Goal: Information Seeking & Learning: Check status

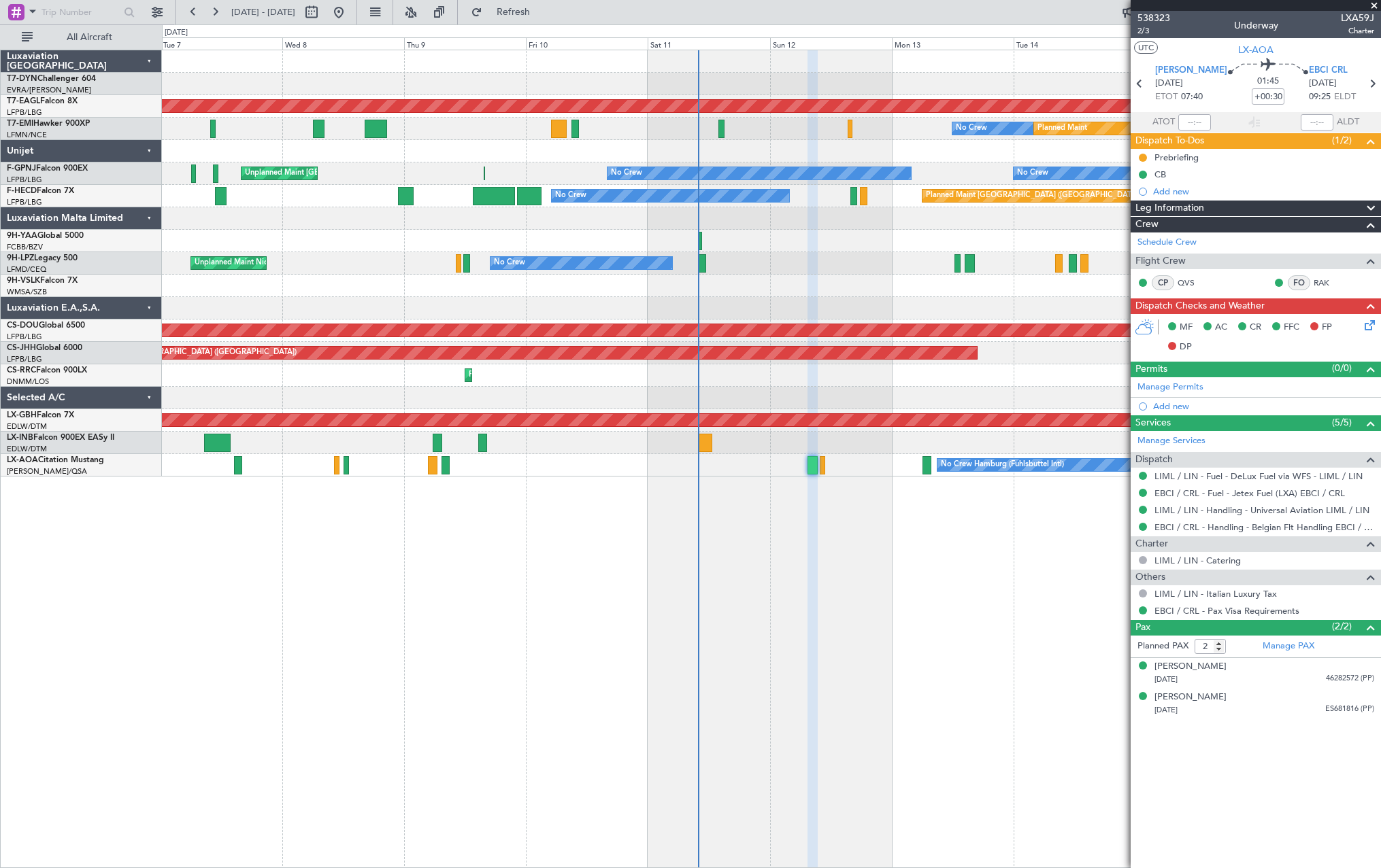
click at [712, 512] on div "Planned Maint Dubai (Al Maktoum Intl) No Crew Planned Maint No Crew No Crew No …" at bounding box center [771, 458] width 1219 height 819
click at [175, 179] on div "Planned Maint Dubai (Al Maktoum Intl) Planned Maint No Crew Unplanned Maint [GE…" at bounding box center [771, 263] width 1218 height 426
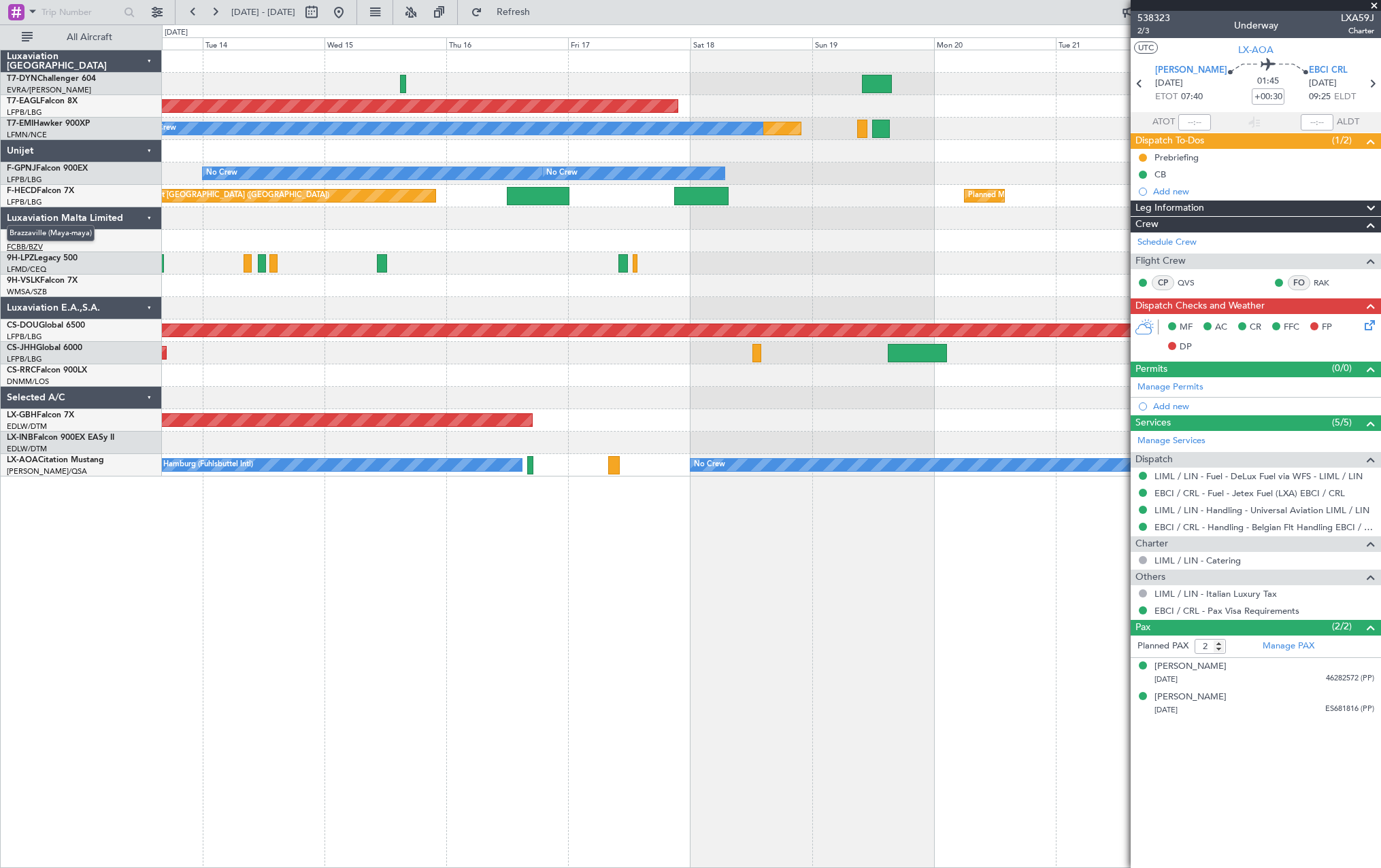
click at [32, 243] on div "Planned Maint Dubai (Al Maktoum Intl) Planned Maint No Crew No Crew No Crew No …" at bounding box center [690, 446] width 1381 height 844
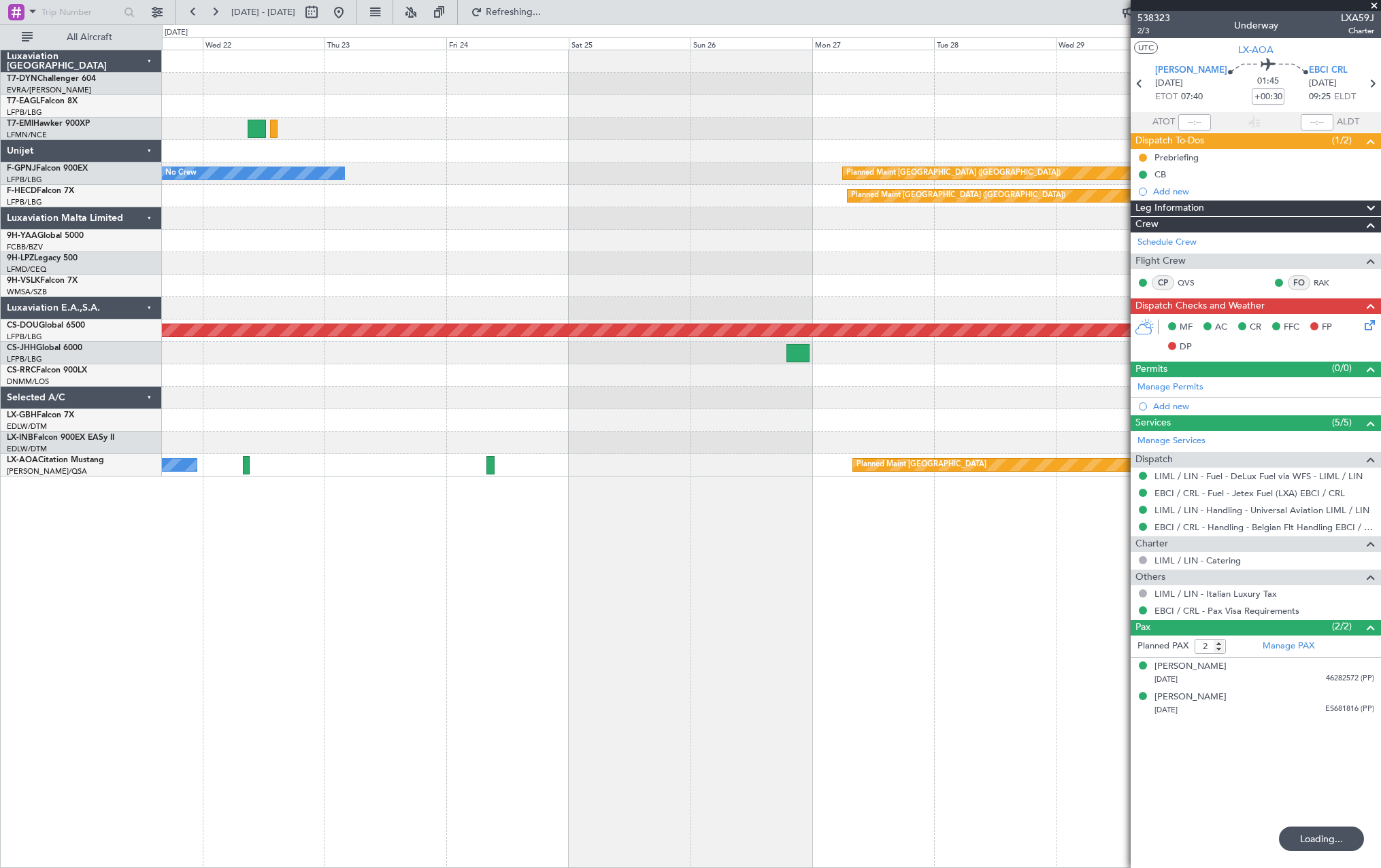
click at [159, 87] on div "No Crew Planned Maint [GEOGRAPHIC_DATA] ([GEOGRAPHIC_DATA]) Planned Maint [GEOG…" at bounding box center [690, 446] width 1381 height 844
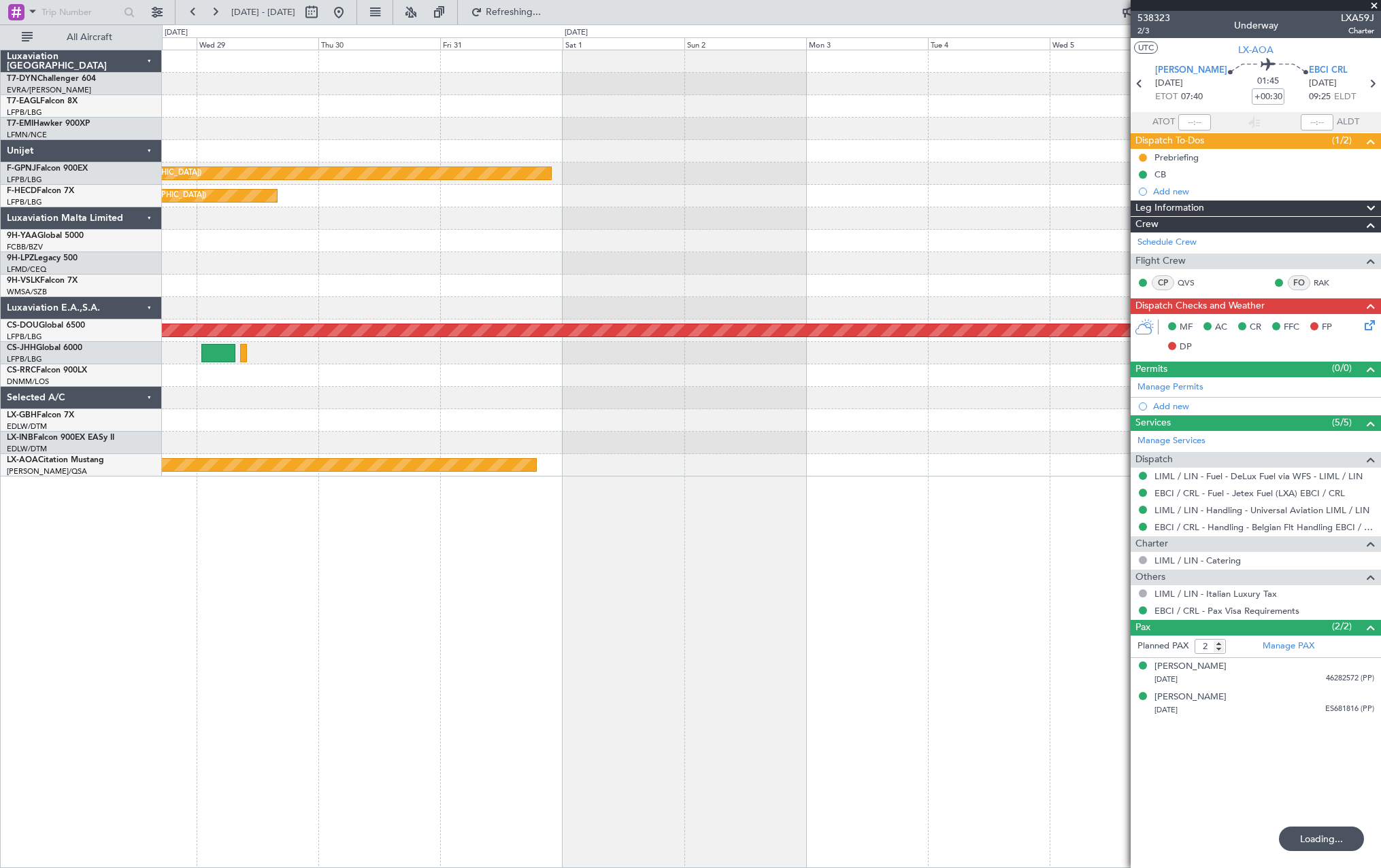
click at [195, 119] on div "Planned Maint [GEOGRAPHIC_DATA] ([GEOGRAPHIC_DATA]) Planned Maint [GEOGRAPHIC_D…" at bounding box center [771, 263] width 1218 height 426
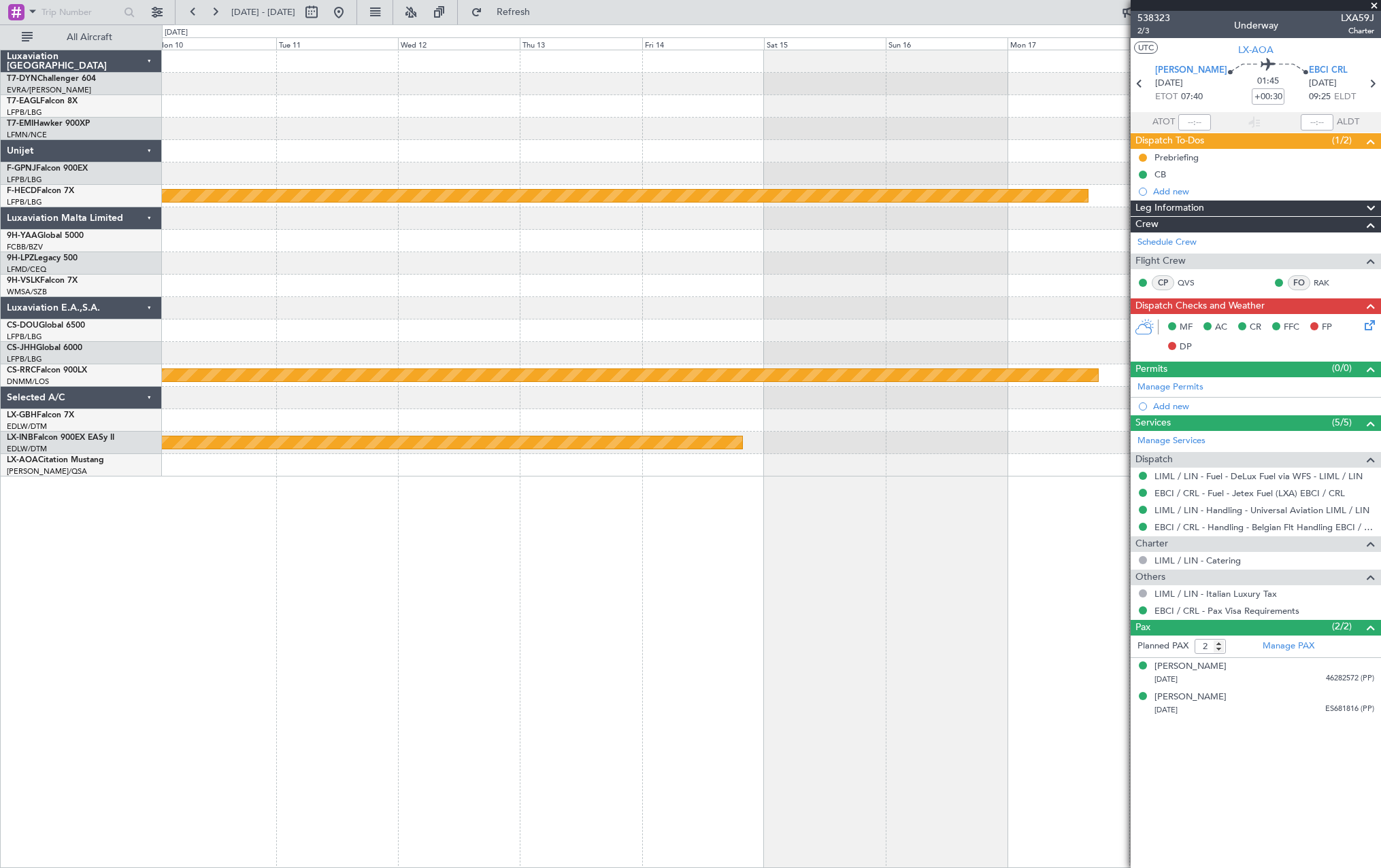
click at [277, 139] on div at bounding box center [771, 129] width 1218 height 23
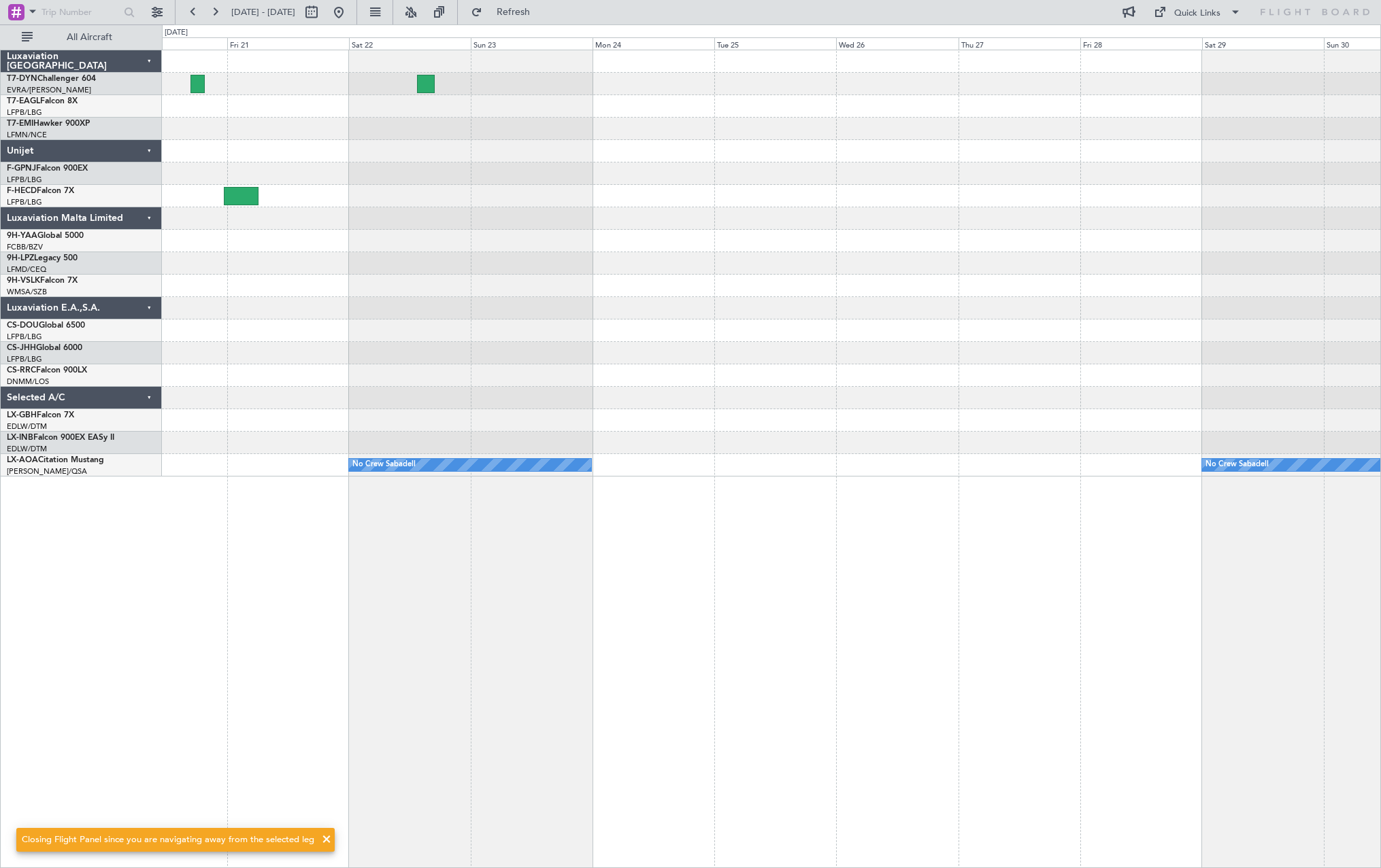
click at [956, 167] on div "Planned Maint Riga (Riga Intl) Planned Maint Cannes ([GEOGRAPHIC_DATA]) No Crew…" at bounding box center [771, 263] width 1218 height 426
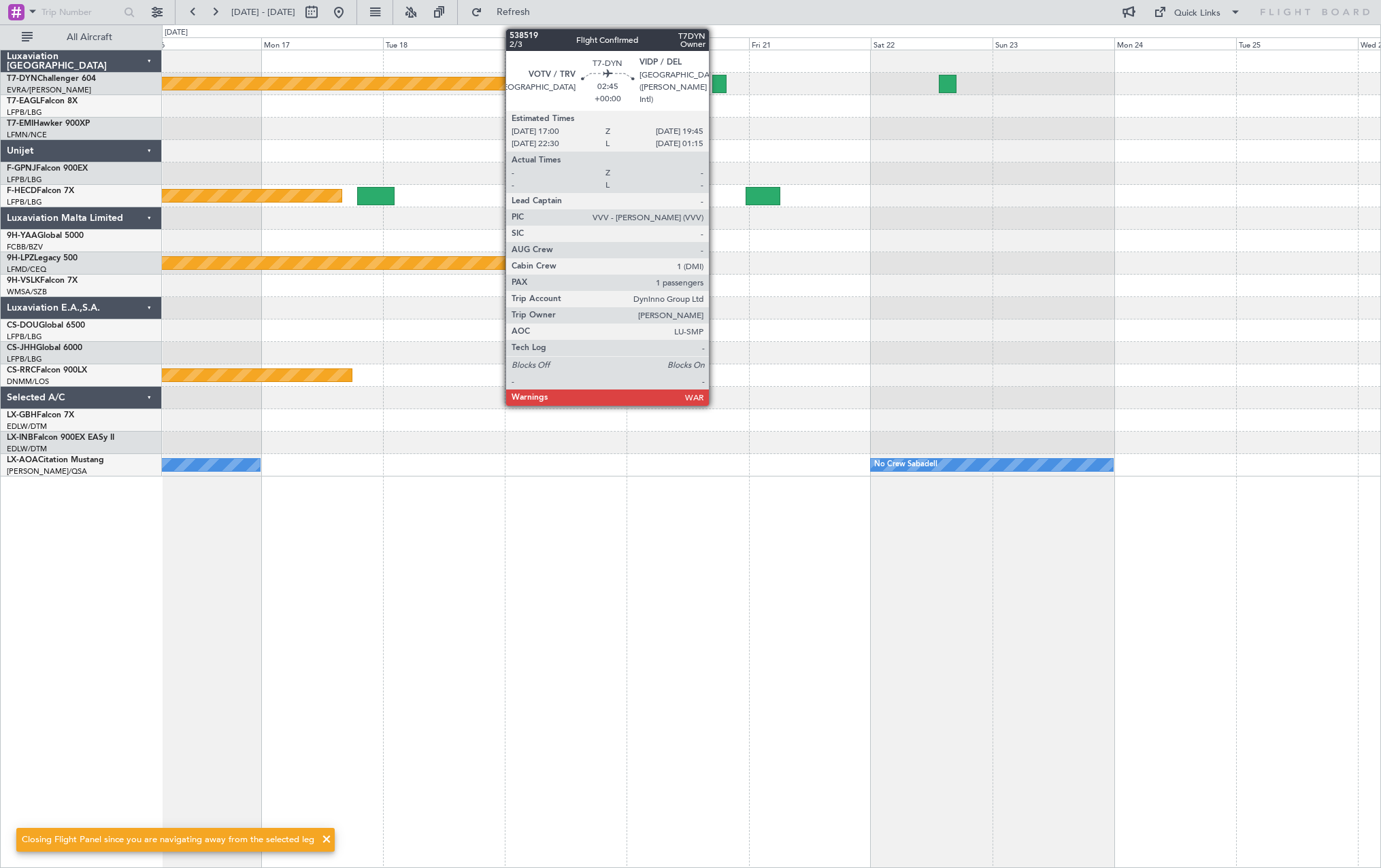
click at [715, 81] on div at bounding box center [719, 84] width 14 height 18
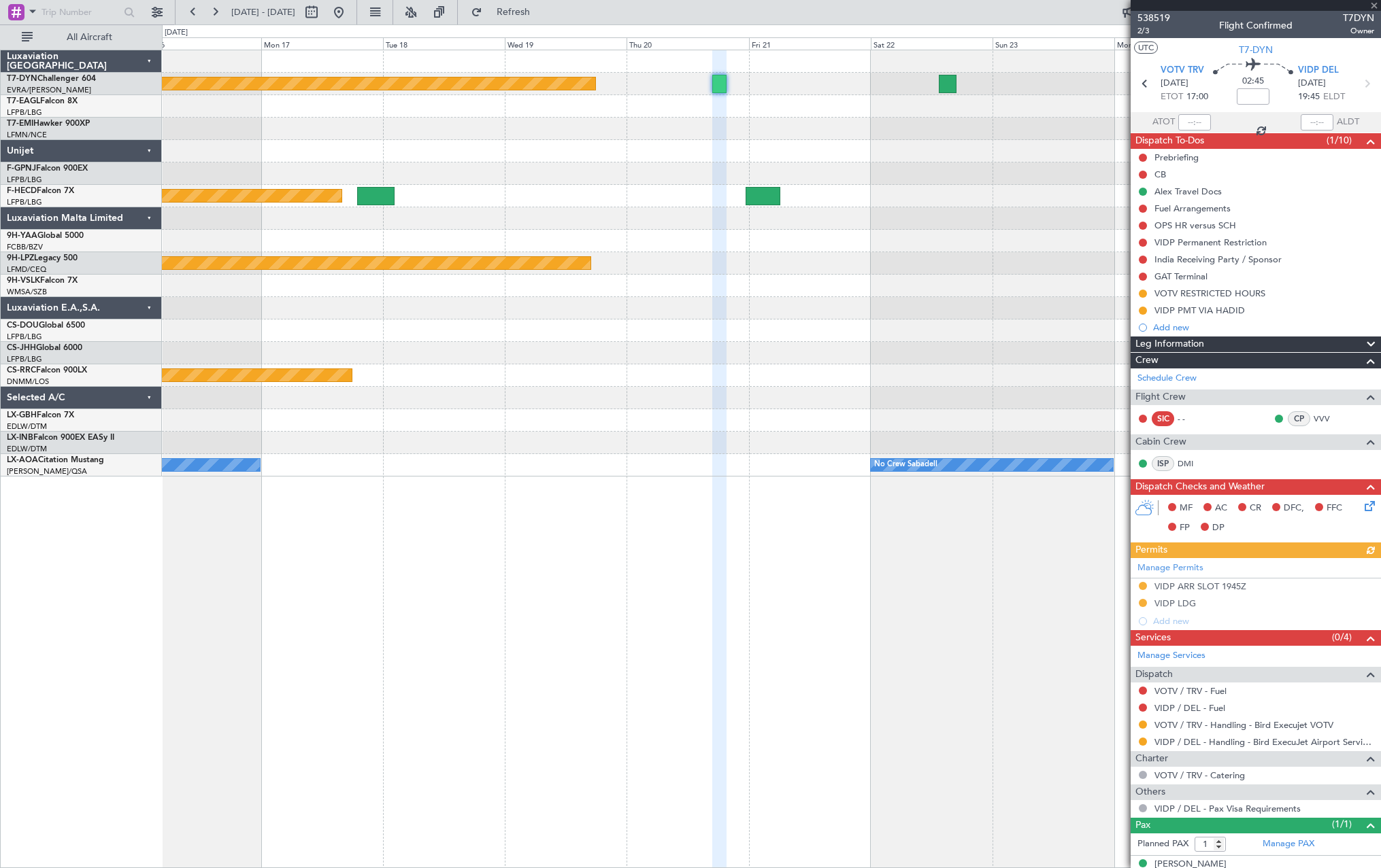
scroll to position [17, 0]
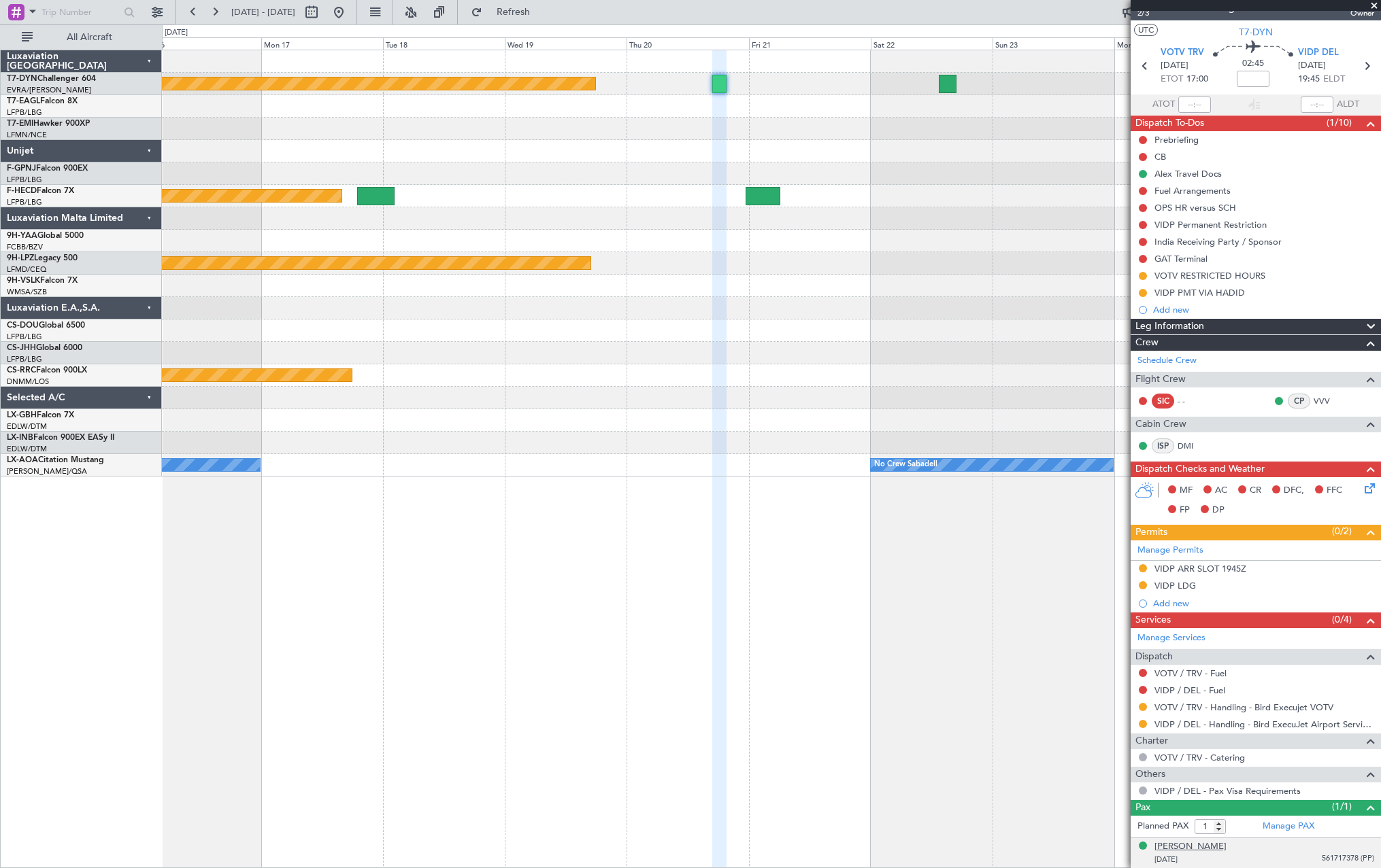
click at [1190, 842] on div "[PERSON_NAME]" at bounding box center [1190, 847] width 72 height 14
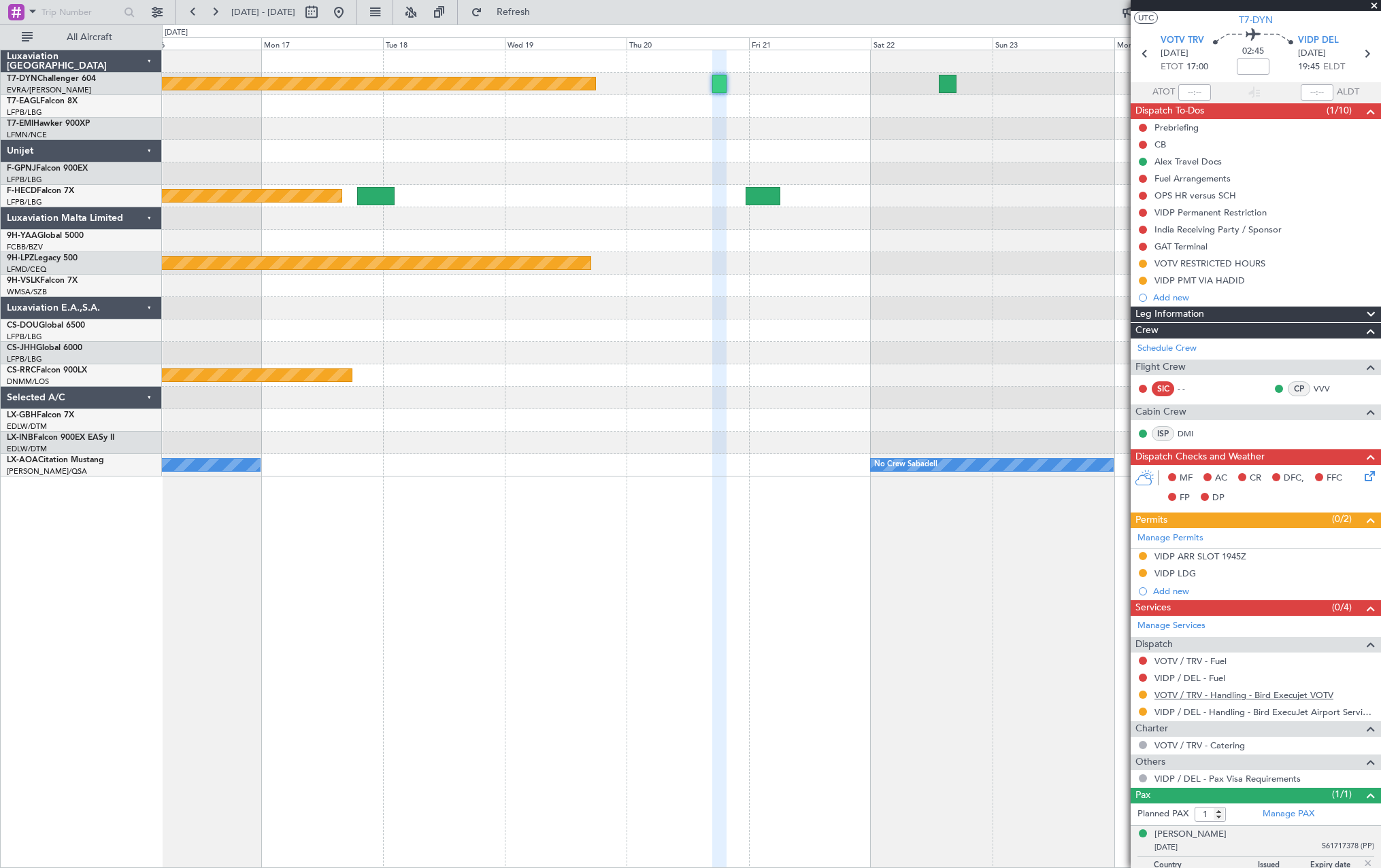
scroll to position [51, 0]
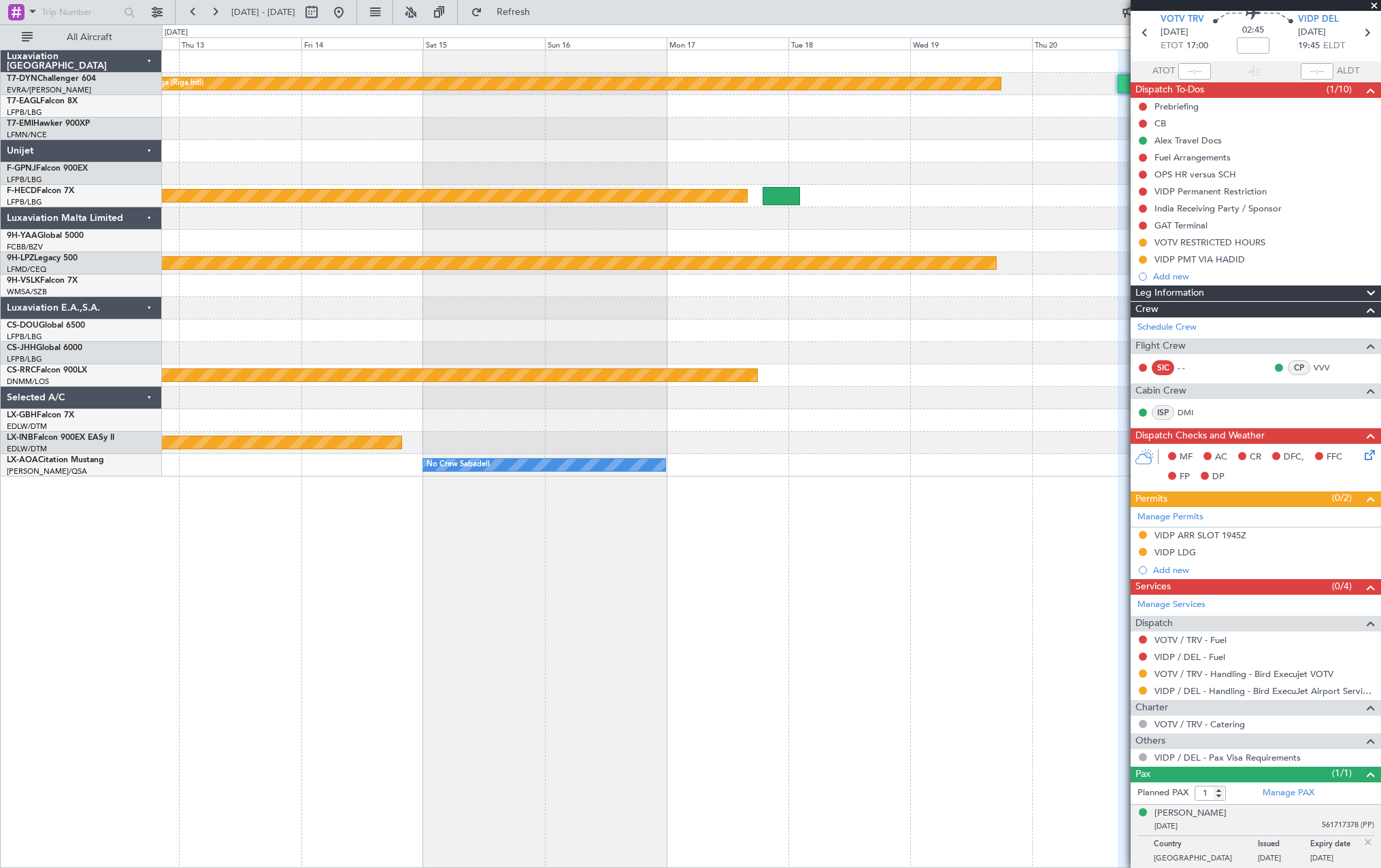
click at [1084, 186] on div "Planned Maint Riga (Riga Intl) Planned Maint [GEOGRAPHIC_DATA] ([GEOGRAPHIC_DAT…" at bounding box center [771, 263] width 1218 height 426
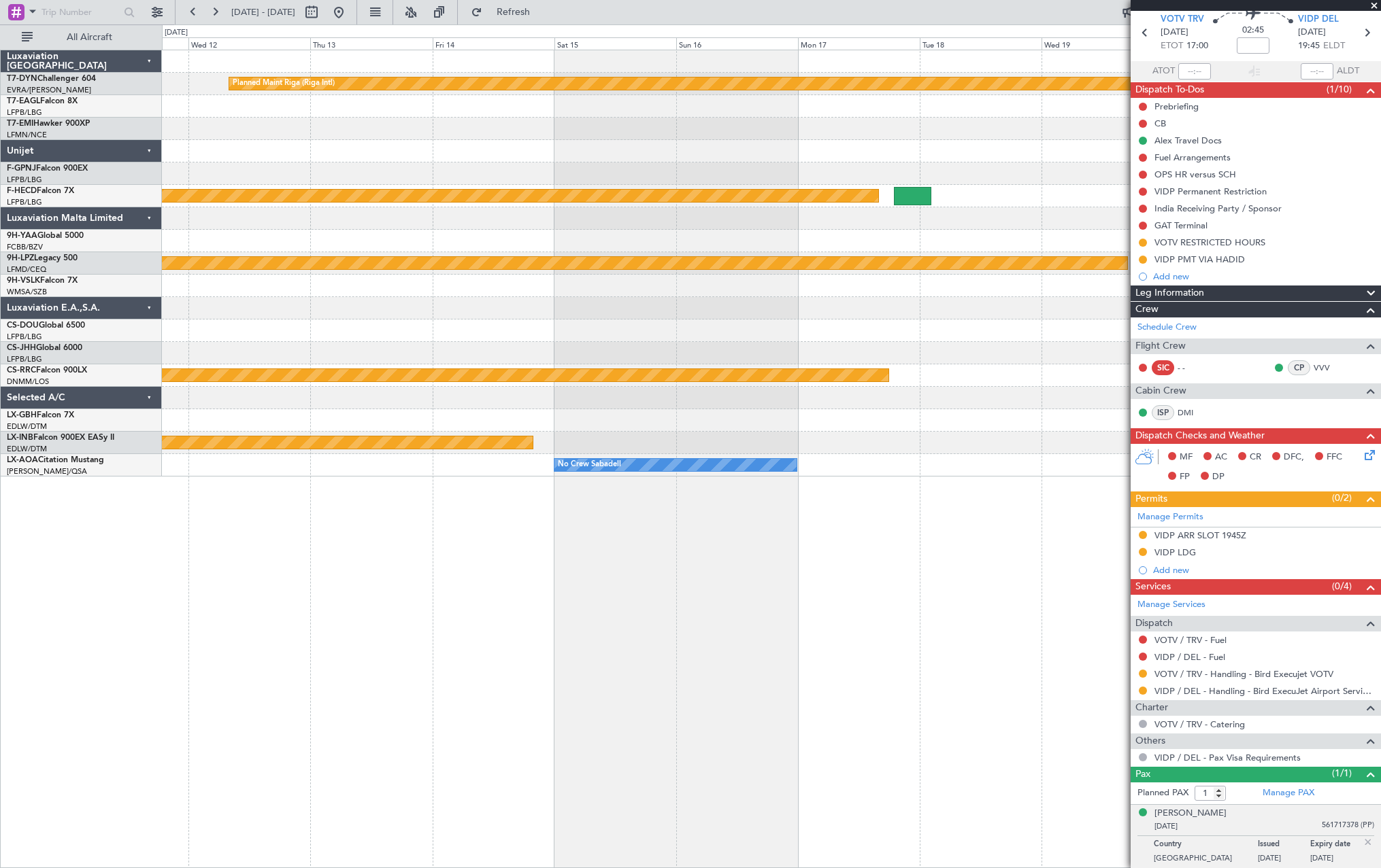
click at [919, 148] on div at bounding box center [771, 151] width 1218 height 23
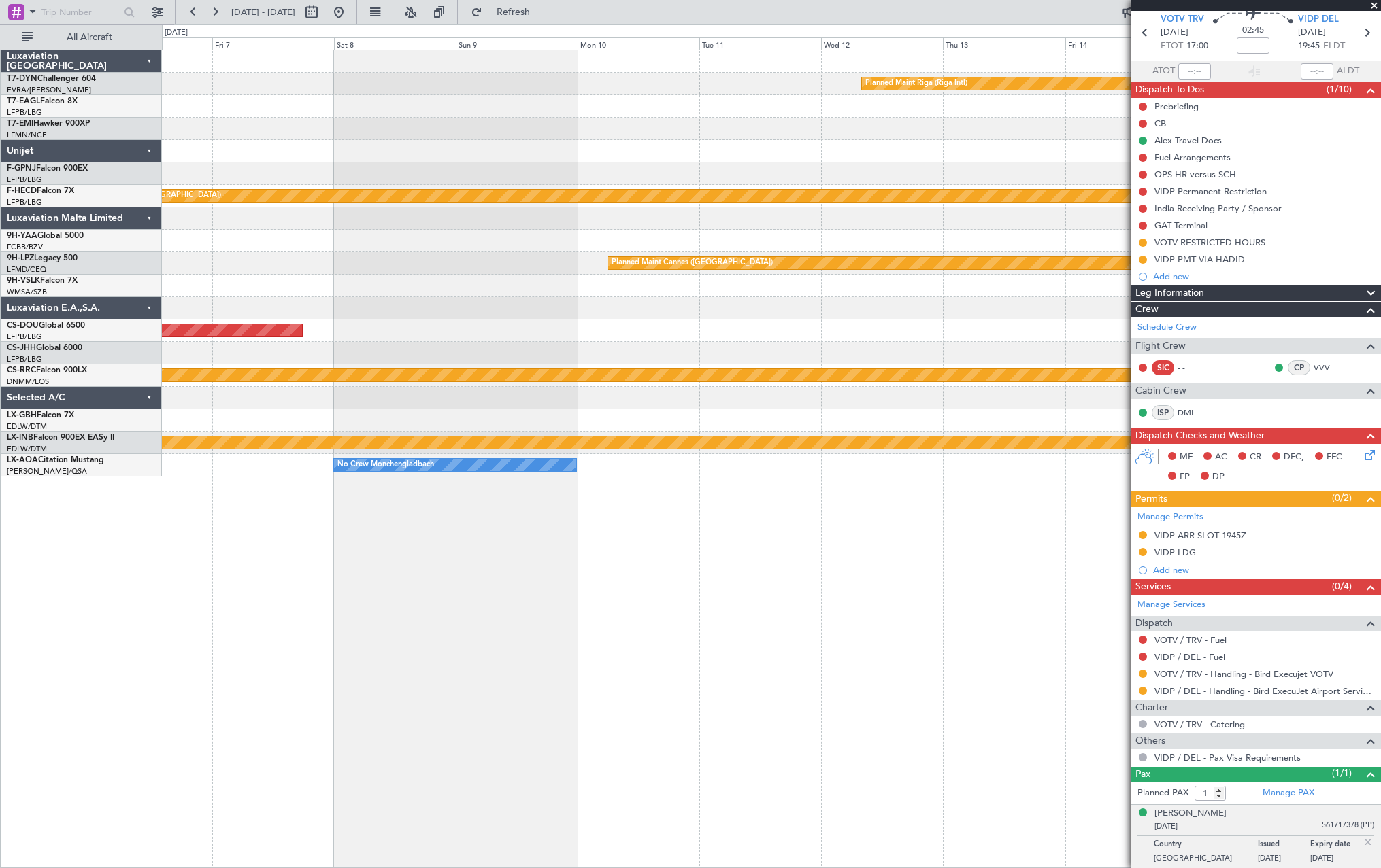
click at [903, 145] on div at bounding box center [771, 151] width 1218 height 23
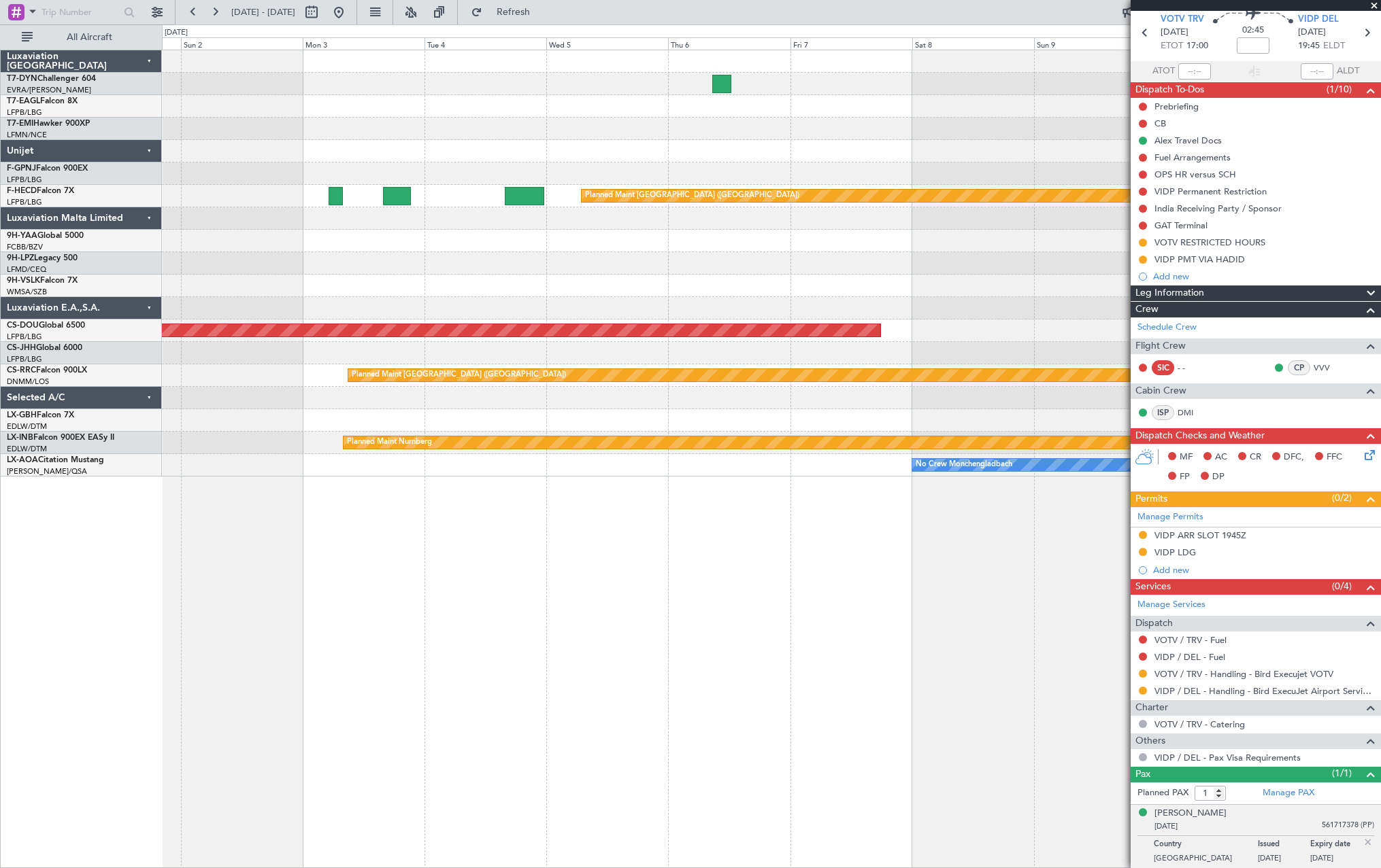
click at [938, 127] on div "Planned Maint Riga (Riga Intl) Planned Maint [GEOGRAPHIC_DATA] ([GEOGRAPHIC_DAT…" at bounding box center [771, 263] width 1218 height 426
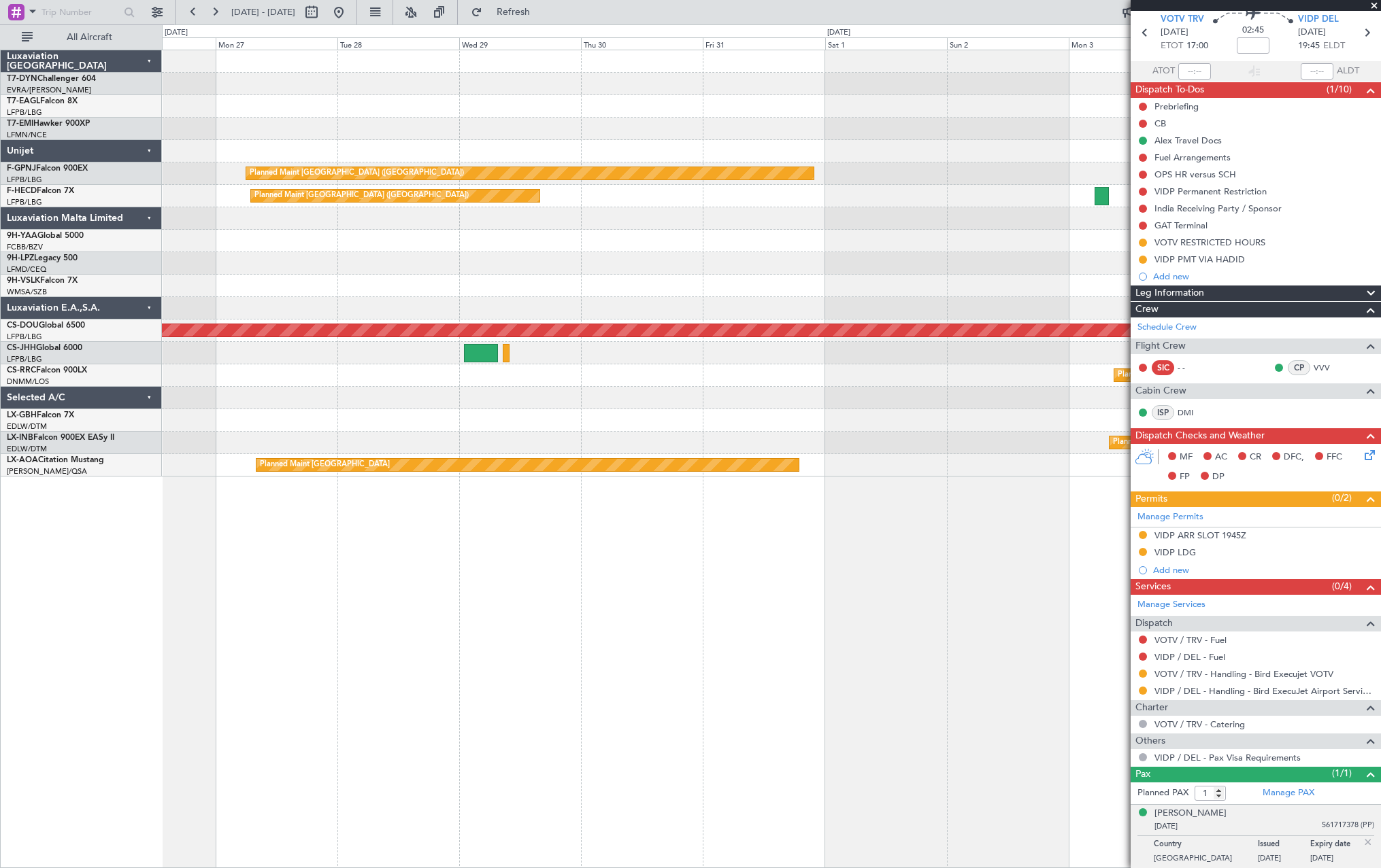
click at [1094, 137] on div "Planned Maint [GEOGRAPHIC_DATA] ([GEOGRAPHIC_DATA]) Planned Maint [GEOGRAPHIC_D…" at bounding box center [771, 263] width 1218 height 426
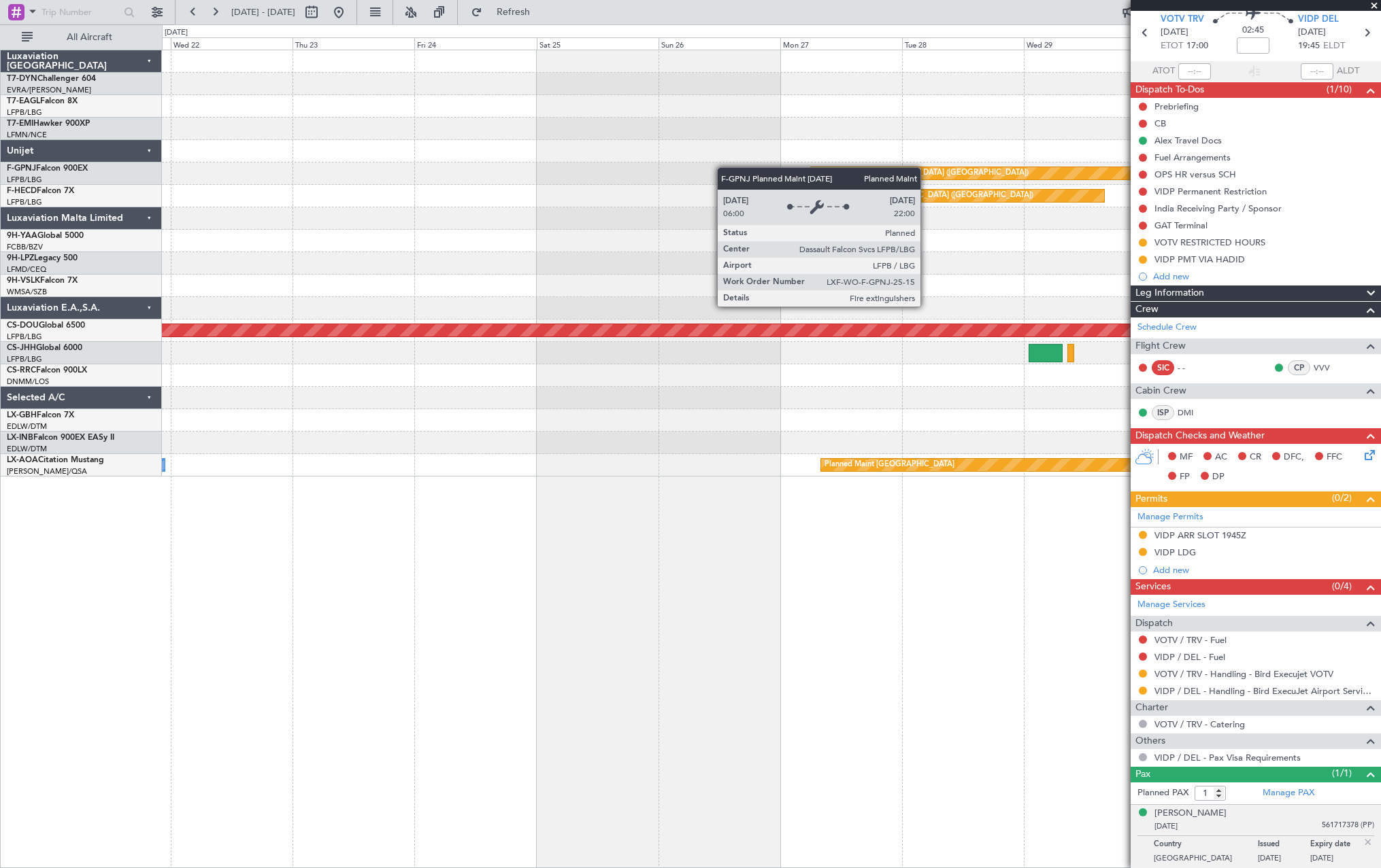
click at [1070, 154] on div at bounding box center [771, 151] width 1218 height 23
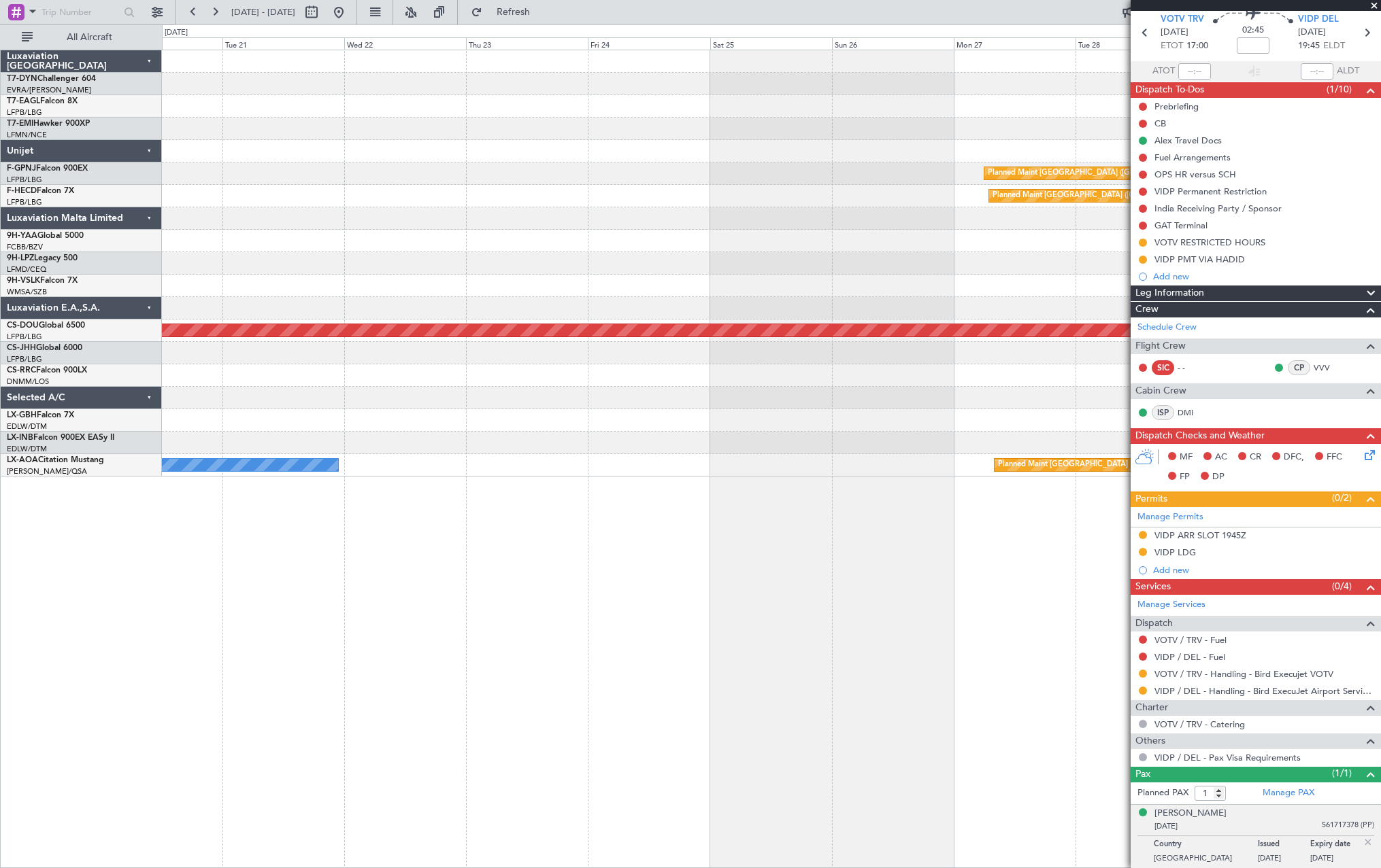
click at [917, 210] on div at bounding box center [771, 219] width 1218 height 23
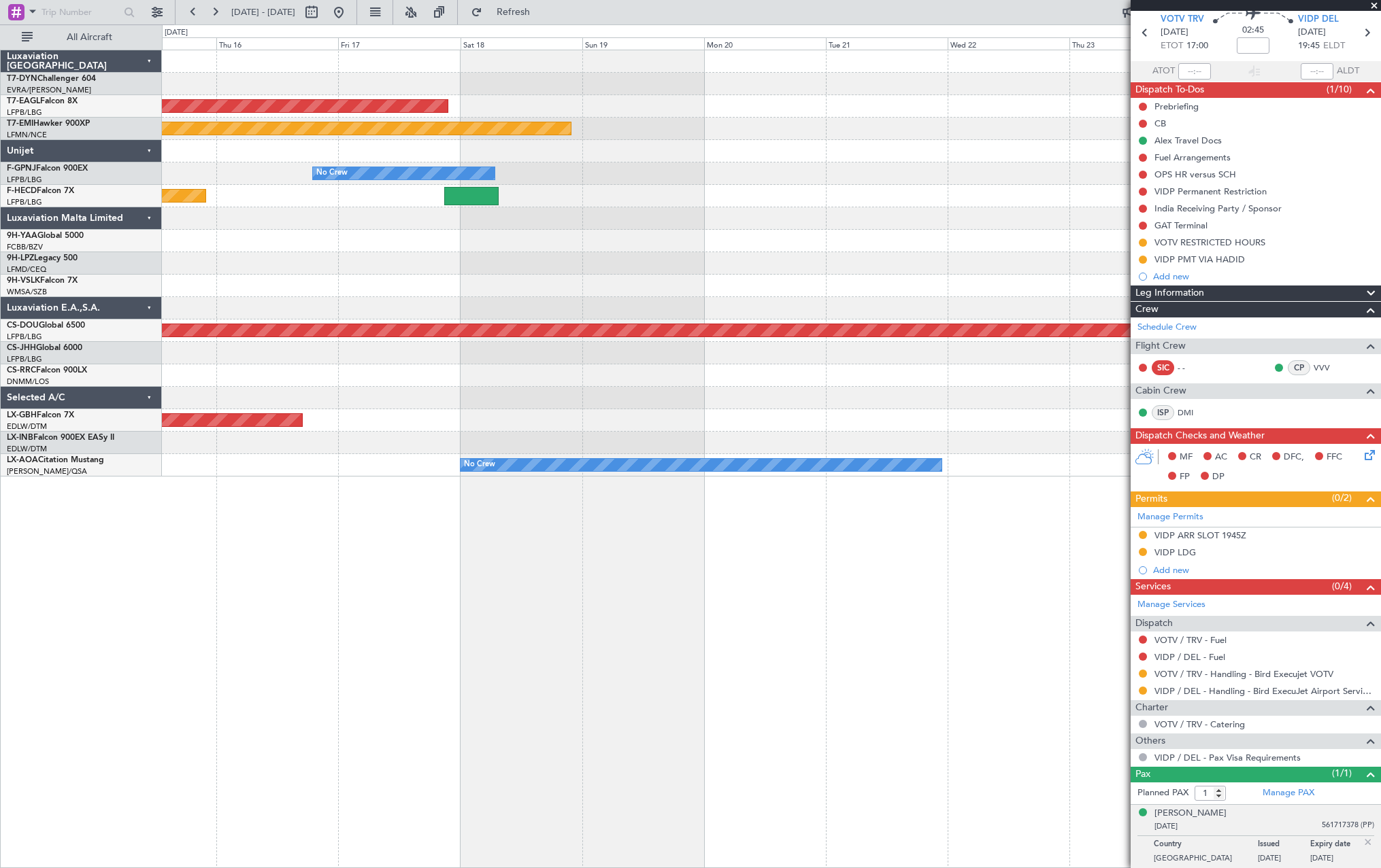
click at [822, 240] on div at bounding box center [771, 241] width 1218 height 23
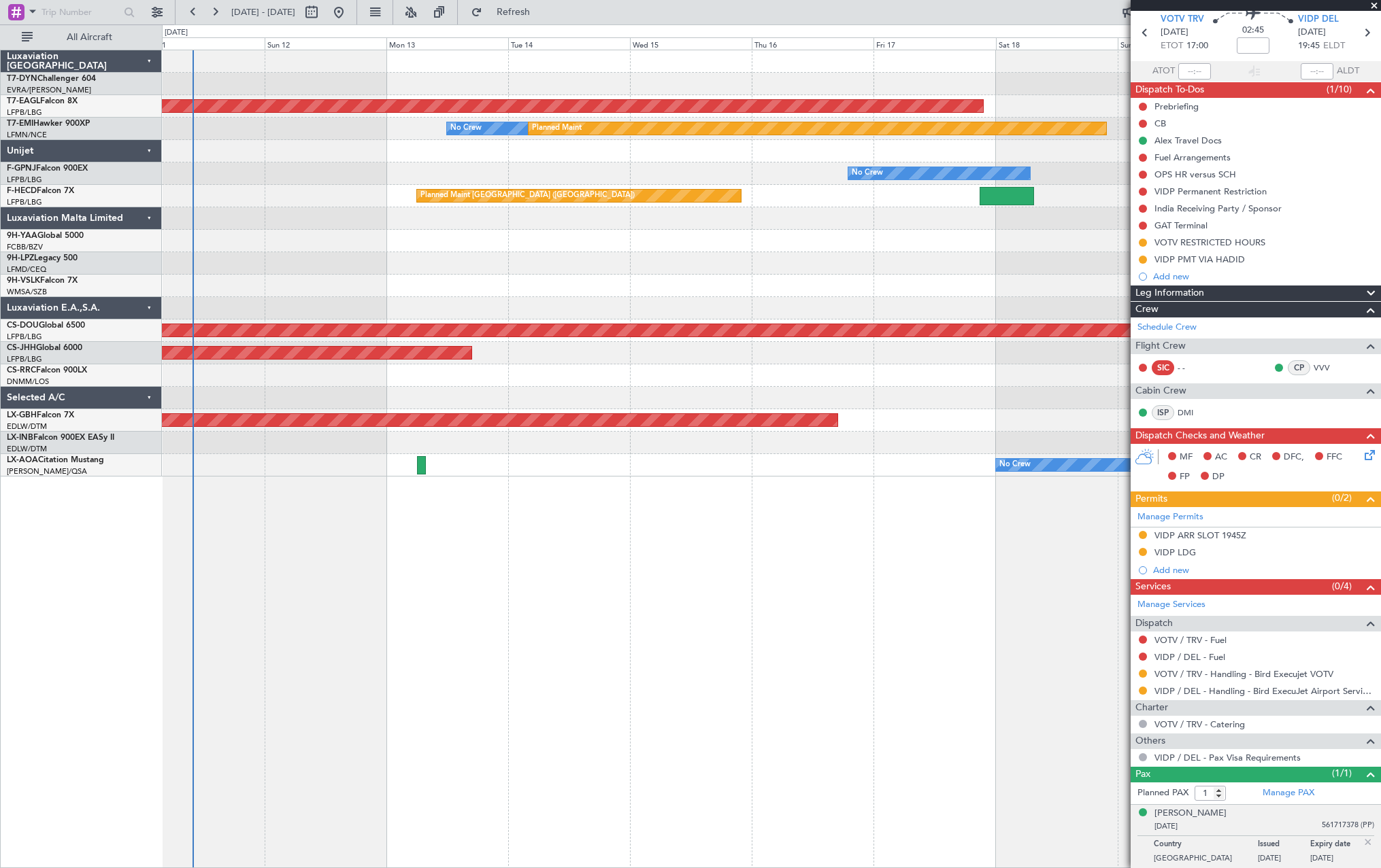
click at [956, 236] on div "Planned Maint Dubai (Al Maktoum Intl) No Crew Planned Maint No Crew Planned Mai…" at bounding box center [771, 263] width 1218 height 426
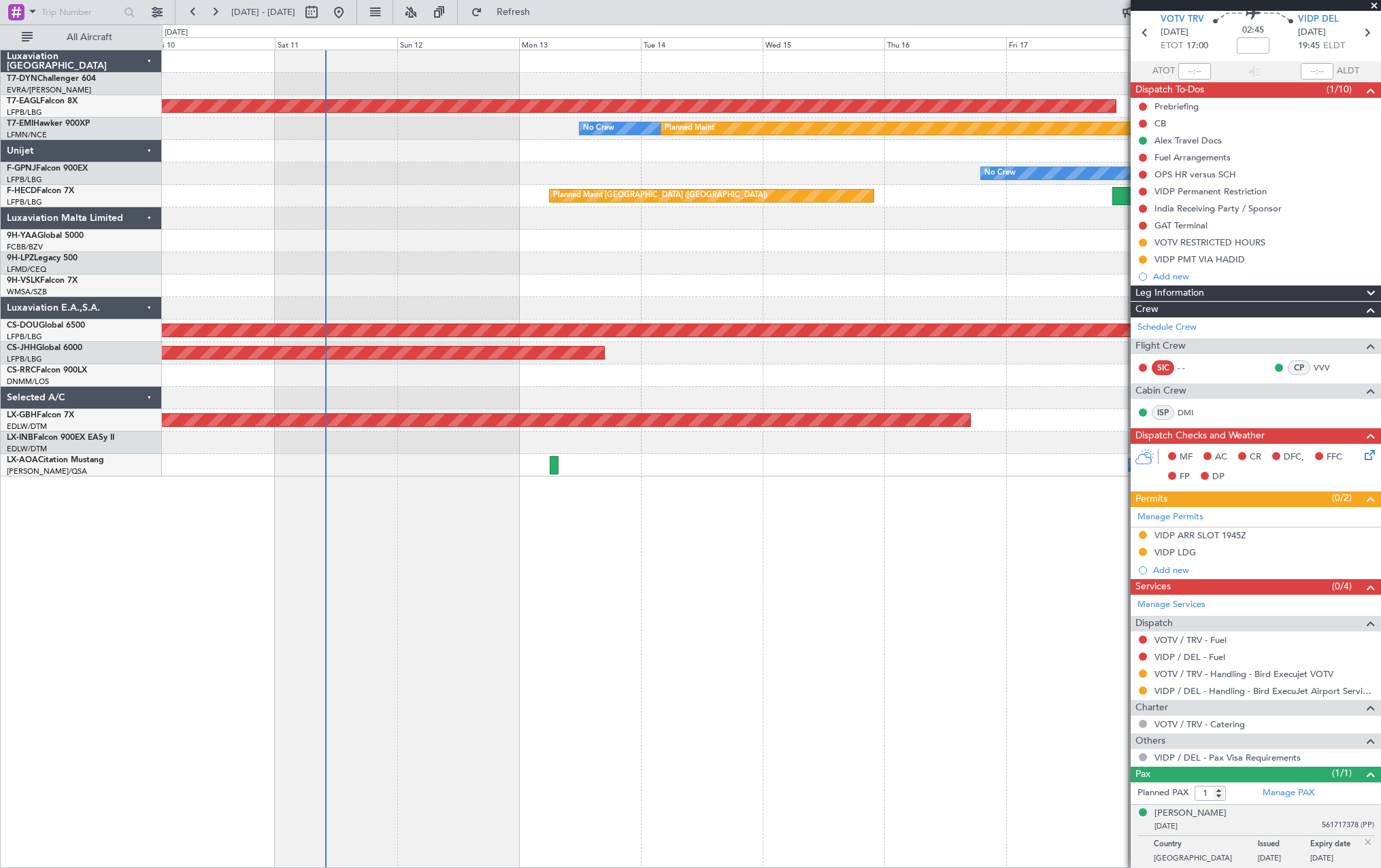
click at [317, 287] on div "Planned Maint Dubai (Al Maktoum Intl) No Crew Planned Maint No Crew Unplanned M…" at bounding box center [771, 263] width 1218 height 426
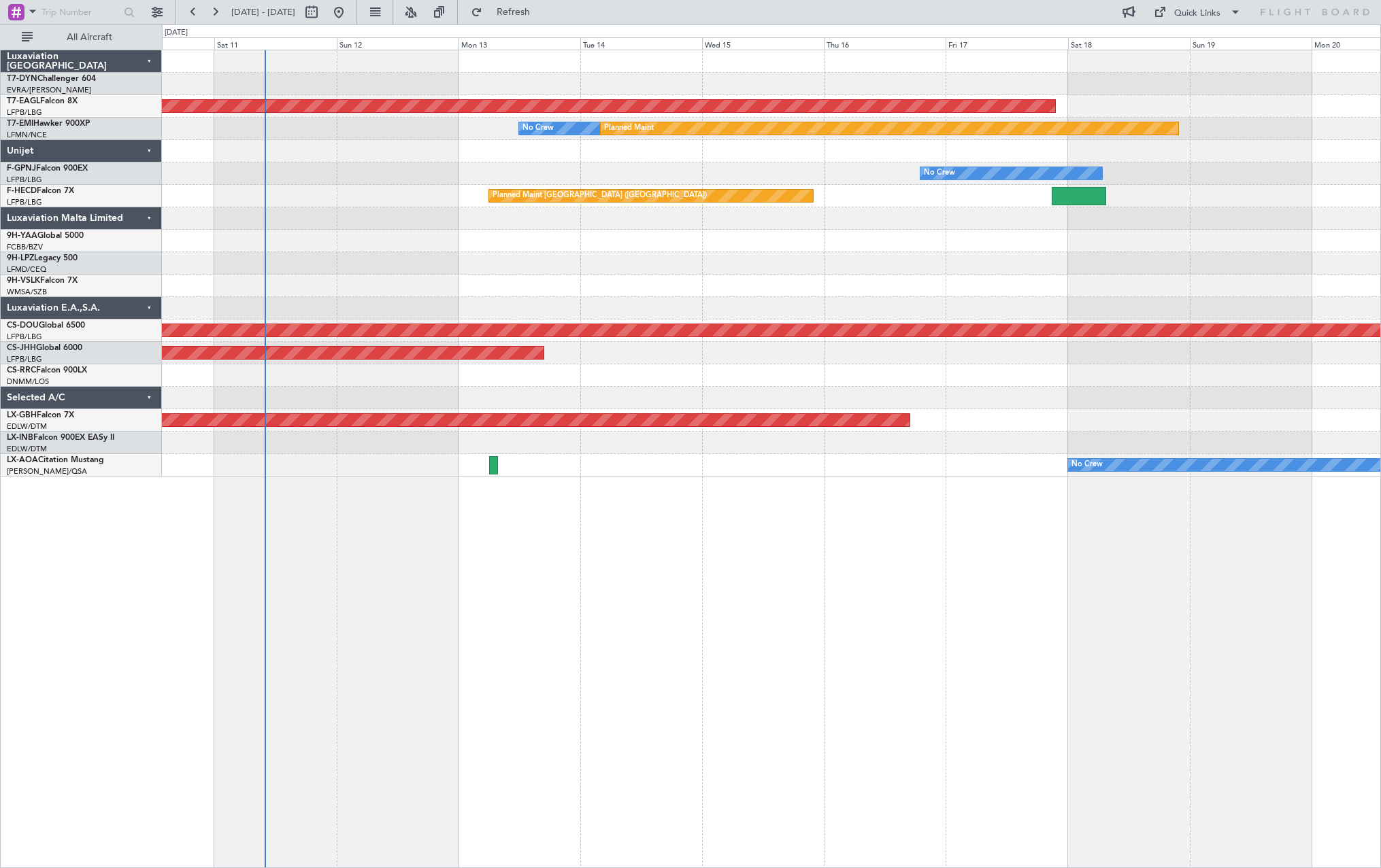
scroll to position [0, 0]
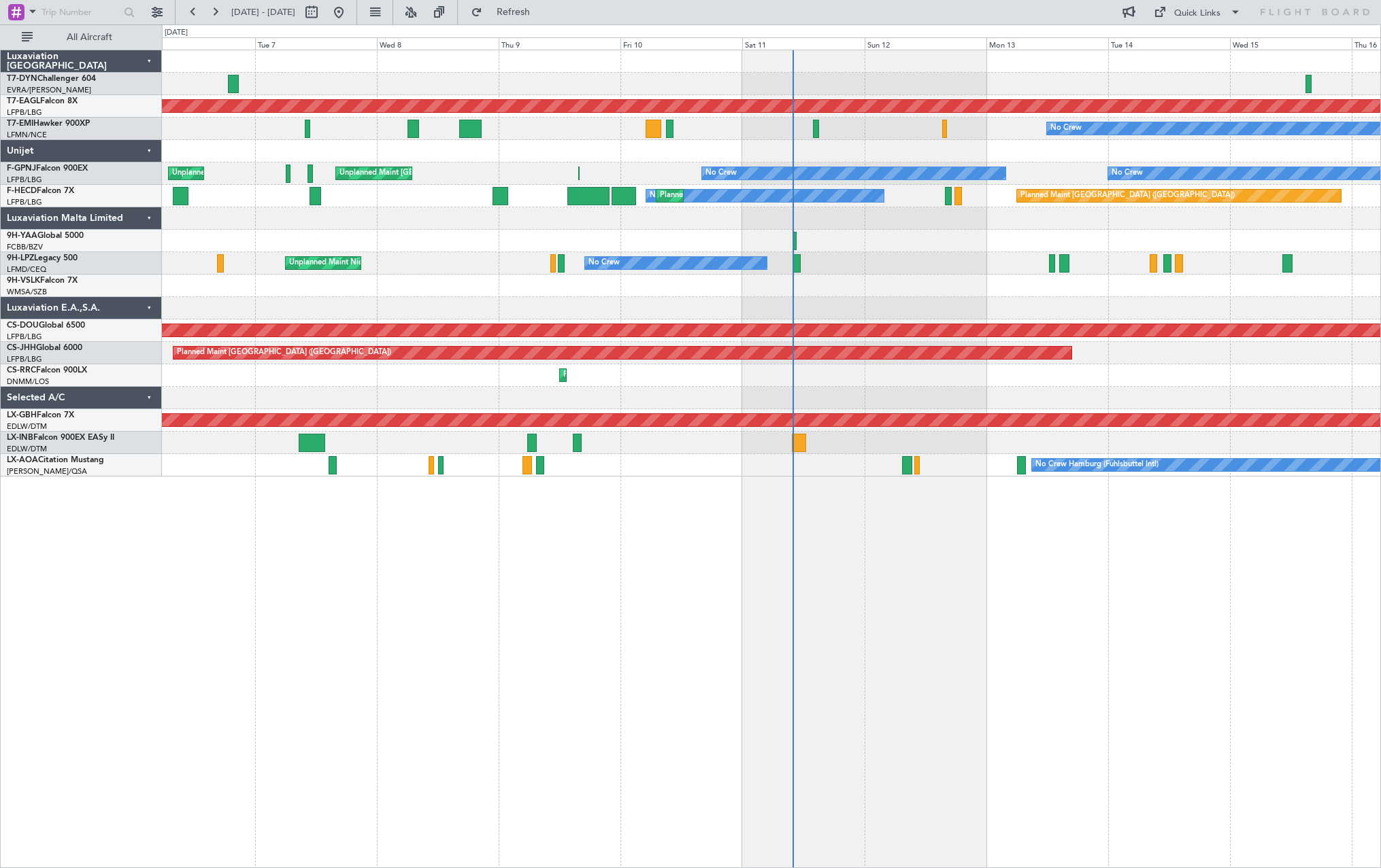
click at [1068, 557] on div "Planned Maint Dubai (Al Maktoum Intl) Planned Maint No Crew No Crew No Crew Pla…" at bounding box center [771, 458] width 1219 height 819
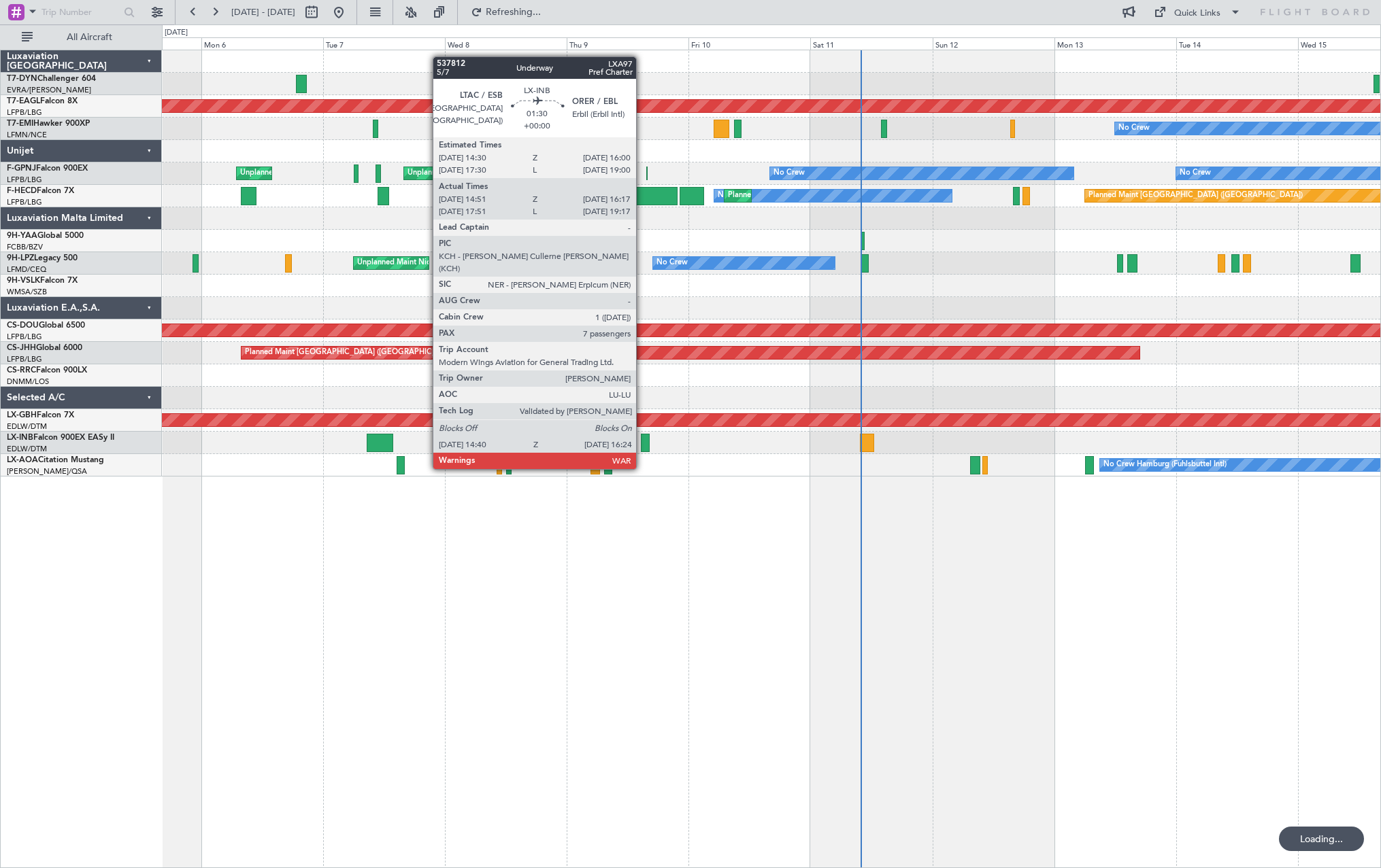
click at [642, 443] on div at bounding box center [646, 443] width 9 height 18
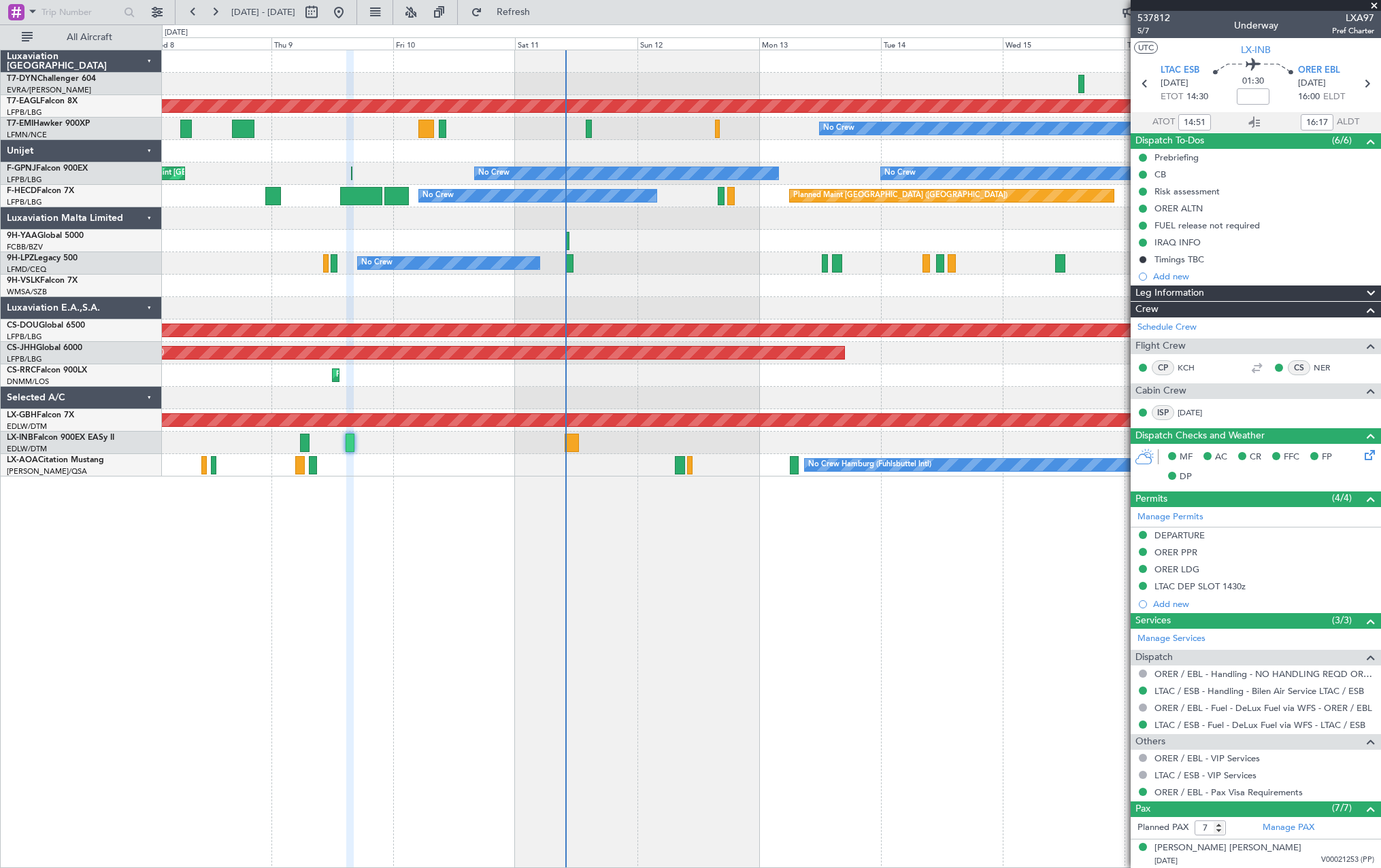
click at [724, 576] on div "Planned Maint Dubai (Al Maktoum Intl) Planned Maint No Crew Unplanned Maint [GE…" at bounding box center [771, 458] width 1219 height 819
click at [294, 595] on div "Planned Maint Dubai (Al Maktoum Intl) Planned Maint No Crew Unplanned Maint [GE…" at bounding box center [771, 458] width 1219 height 819
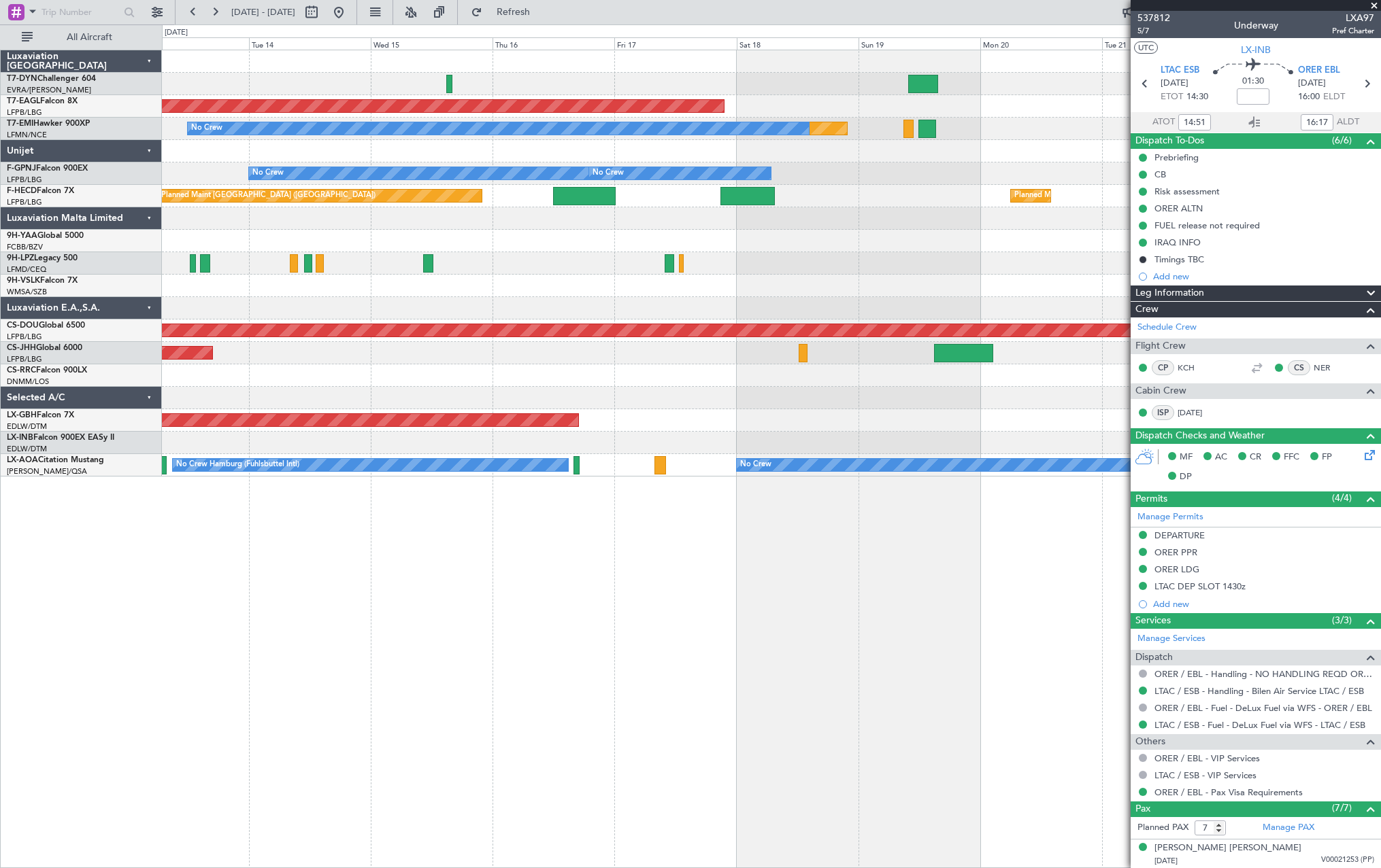
click at [199, 569] on div "Planned Maint Dubai (Al Maktoum Intl) Planned Maint No Crew No Crew No Crew No …" at bounding box center [771, 458] width 1219 height 819
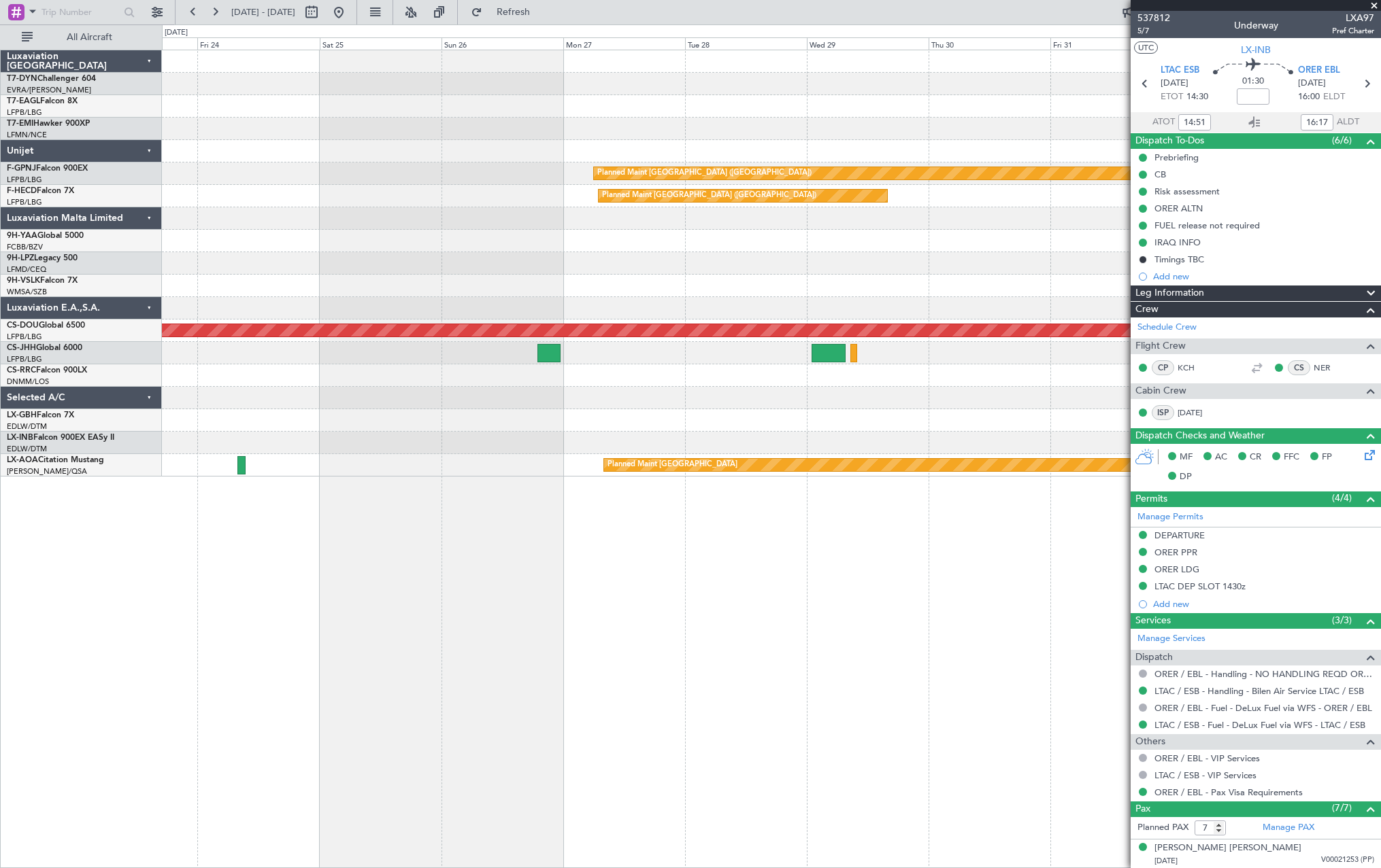
click at [216, 538] on div "Planned Maint [GEOGRAPHIC_DATA] ([GEOGRAPHIC_DATA]) No Crew Planned Maint [GEOG…" at bounding box center [771, 458] width 1219 height 819
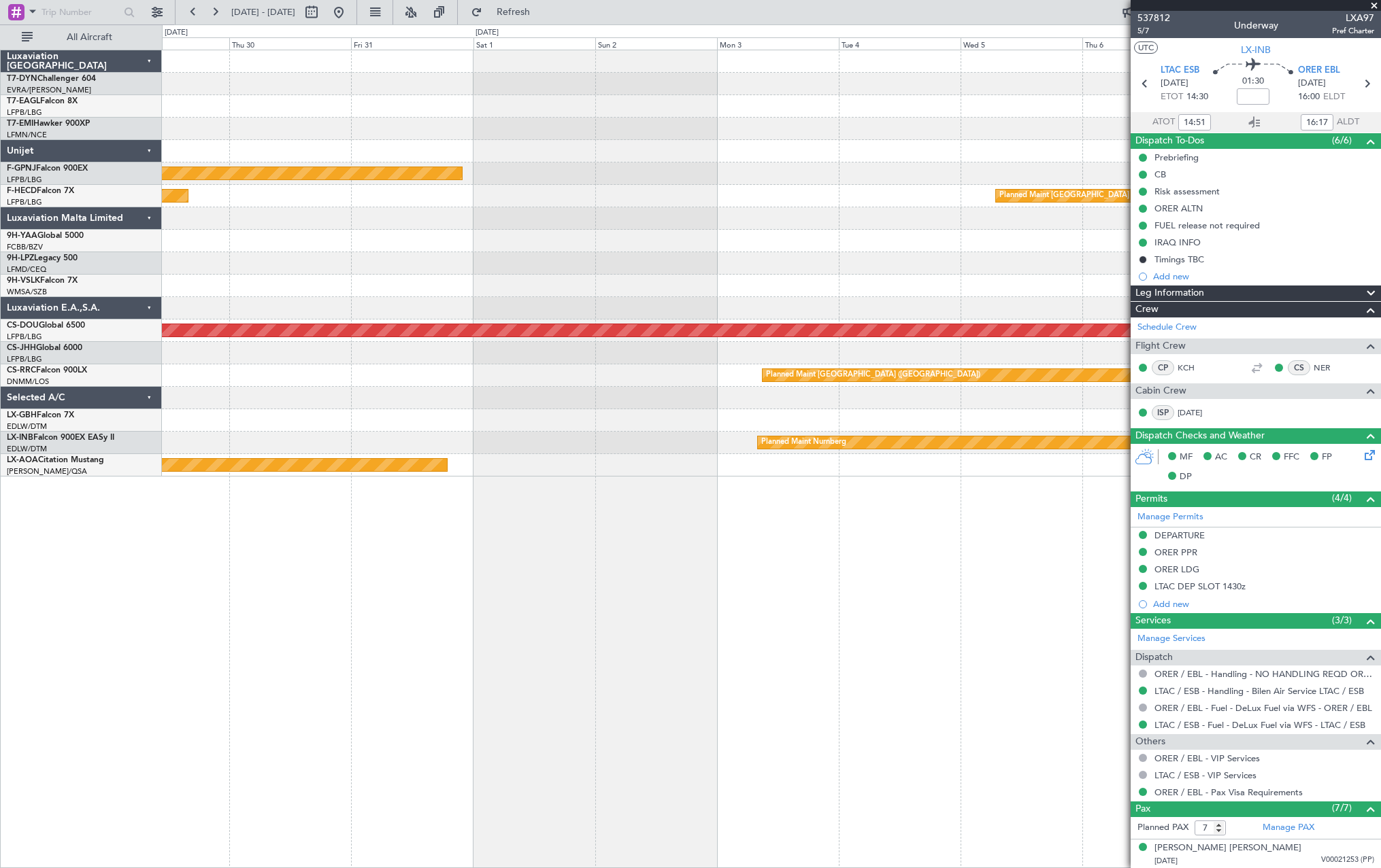
click at [167, 551] on div "Planned Maint [GEOGRAPHIC_DATA] ([GEOGRAPHIC_DATA]) Planned Maint [GEOGRAPHIC_D…" at bounding box center [771, 458] width 1219 height 819
